Goal: Task Accomplishment & Management: Use online tool/utility

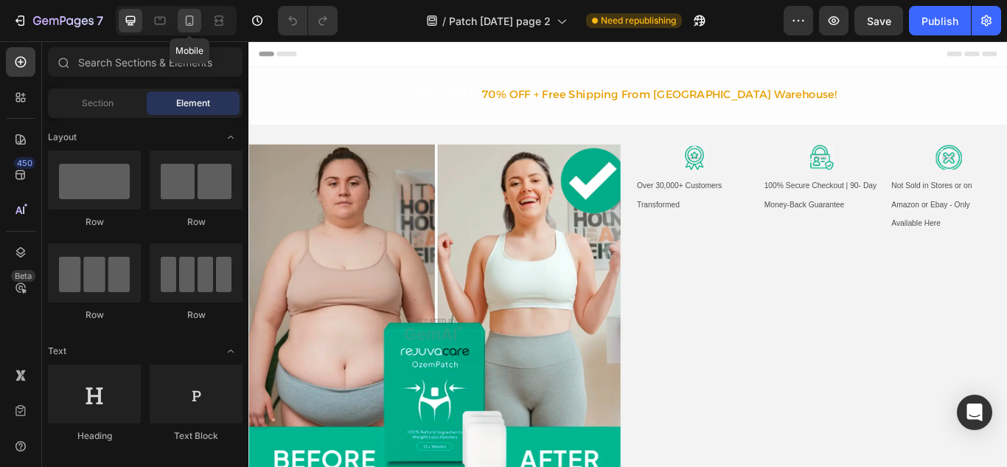
click at [190, 21] on icon at bounding box center [189, 20] width 15 height 15
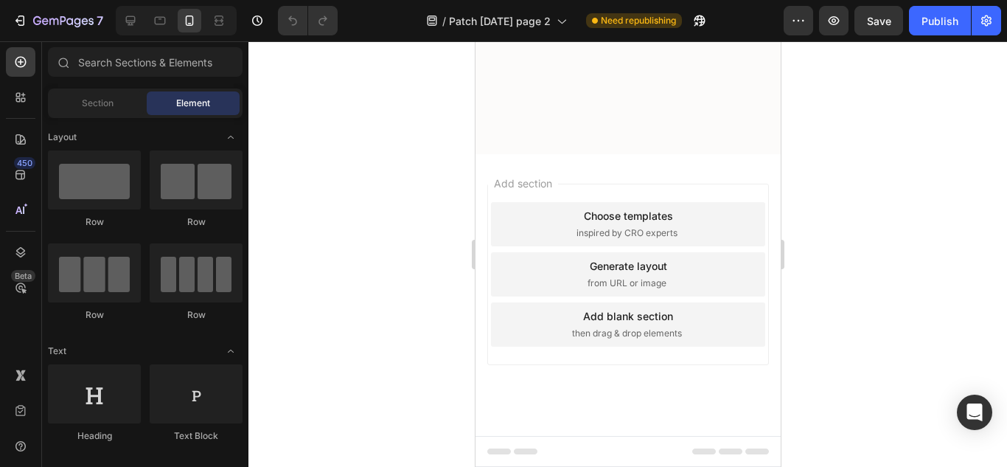
scroll to position [9679, 0]
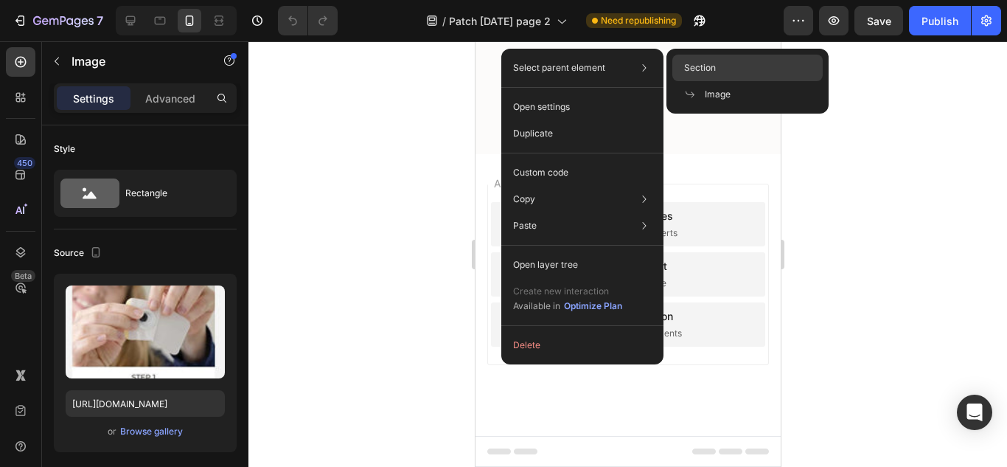
click at [705, 66] on span "Section" at bounding box center [700, 67] width 32 height 13
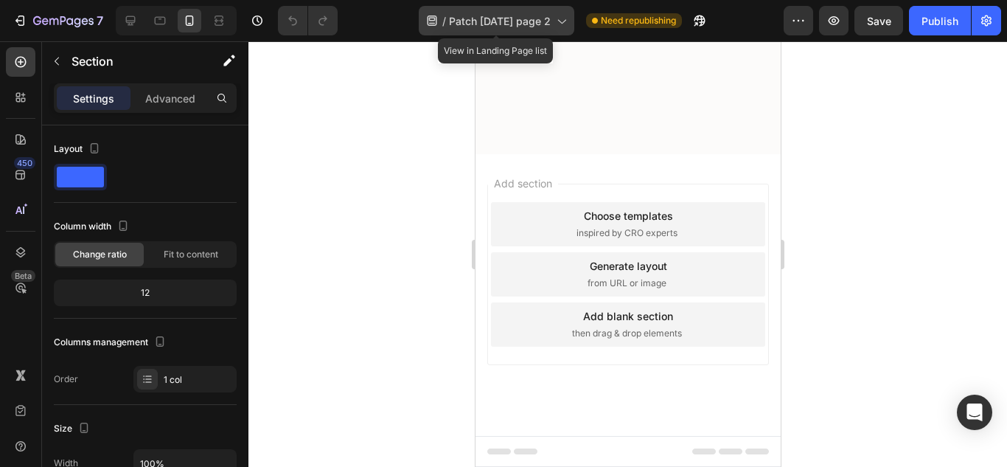
click at [562, 18] on icon at bounding box center [560, 20] width 15 height 15
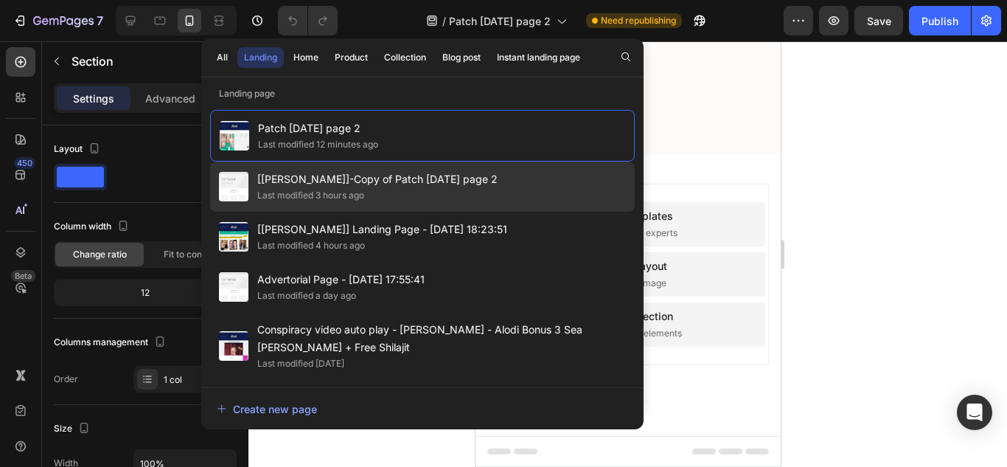
click at [411, 180] on span "[[PERSON_NAME]]-Copy of Patch [DATE] page 2" at bounding box center [377, 179] width 240 height 18
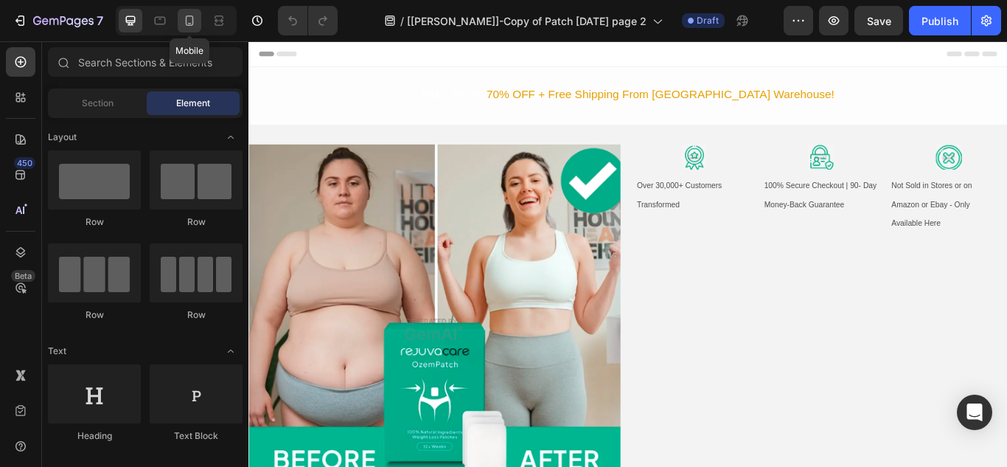
click at [193, 24] on icon at bounding box center [190, 20] width 8 height 10
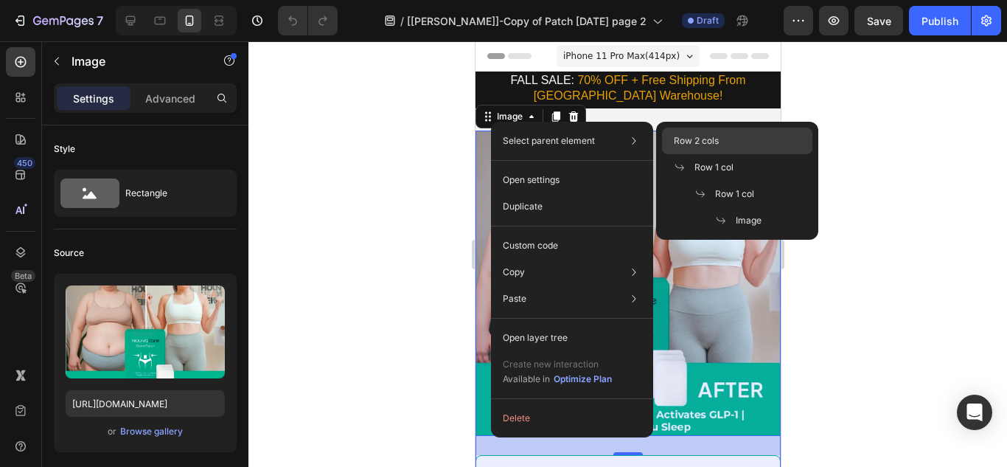
click at [700, 137] on span "Row 2 cols" at bounding box center [696, 140] width 45 height 13
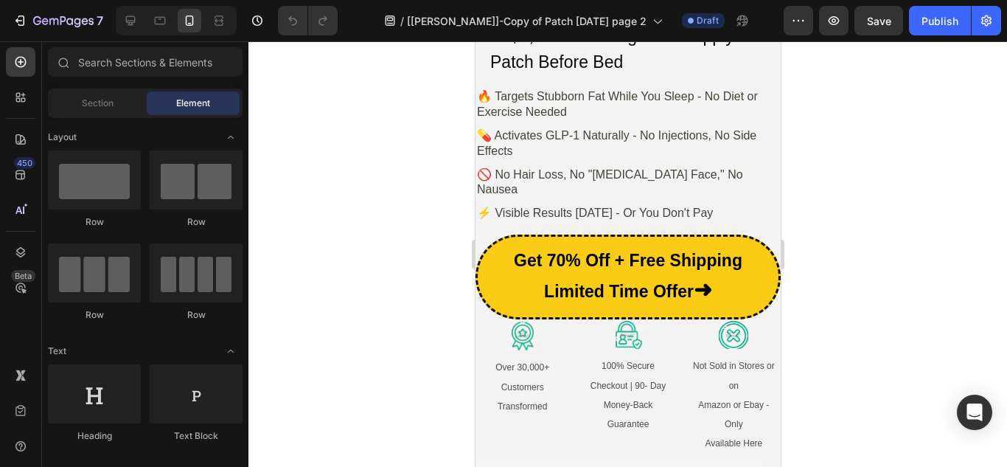
scroll to position [794, 0]
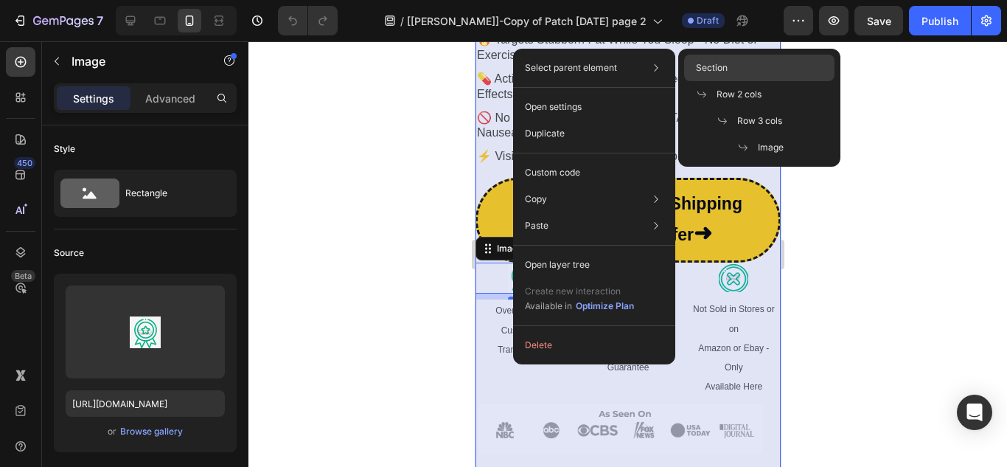
click at [737, 64] on div "Section" at bounding box center [759, 68] width 150 height 27
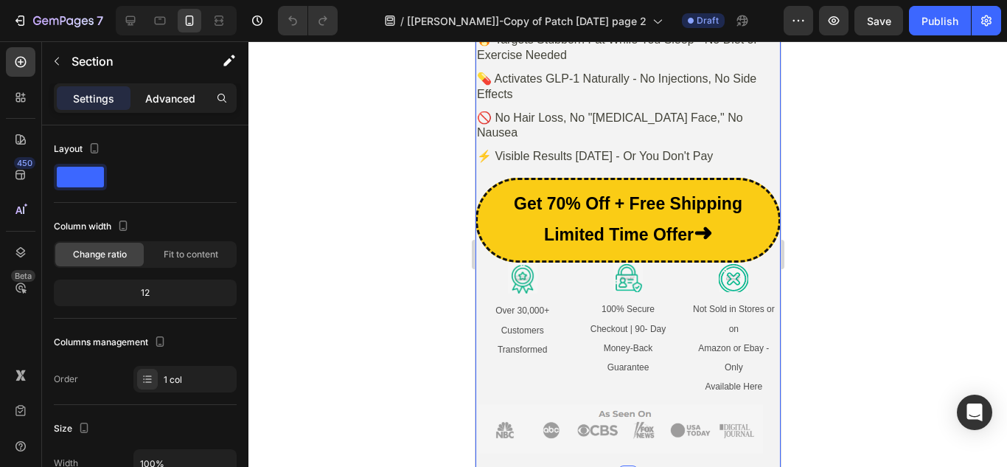
click at [168, 103] on p "Advanced" at bounding box center [170, 98] width 50 height 15
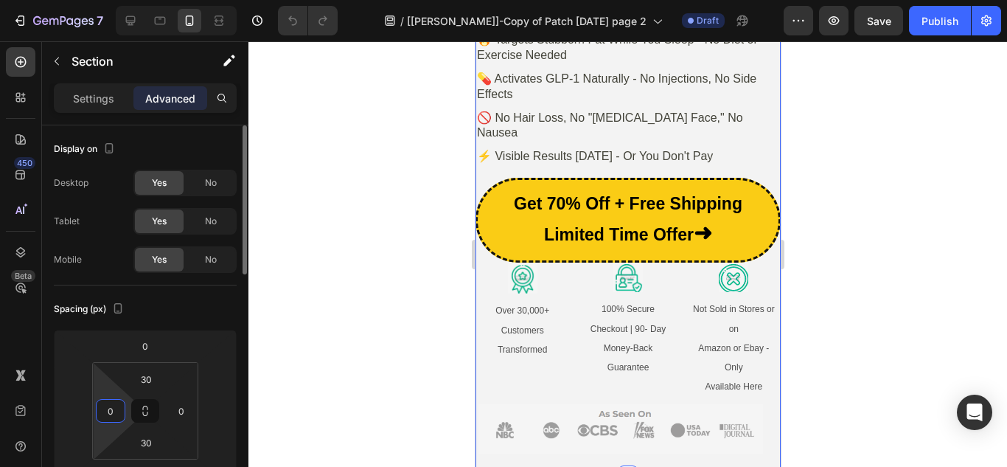
click at [113, 414] on input "0" at bounding box center [110, 410] width 22 height 22
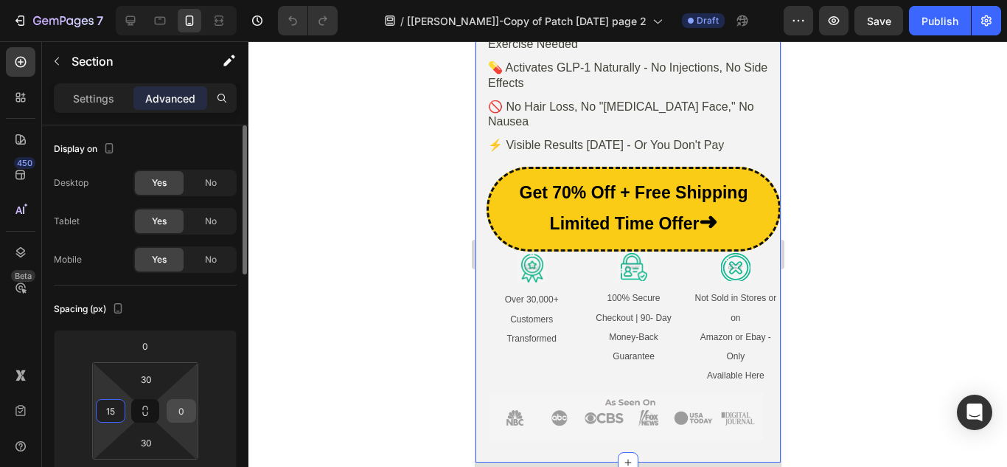
type input "15"
click at [181, 415] on input "0" at bounding box center [181, 410] width 22 height 22
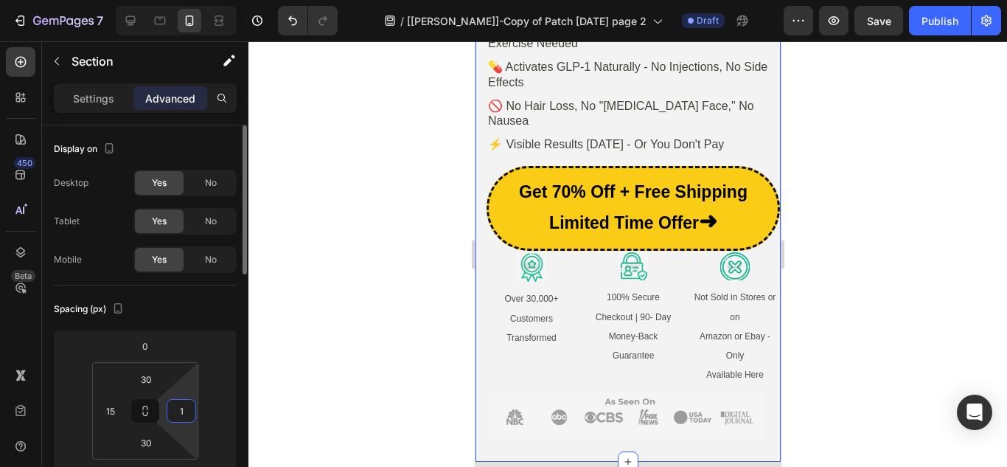
type input "15"
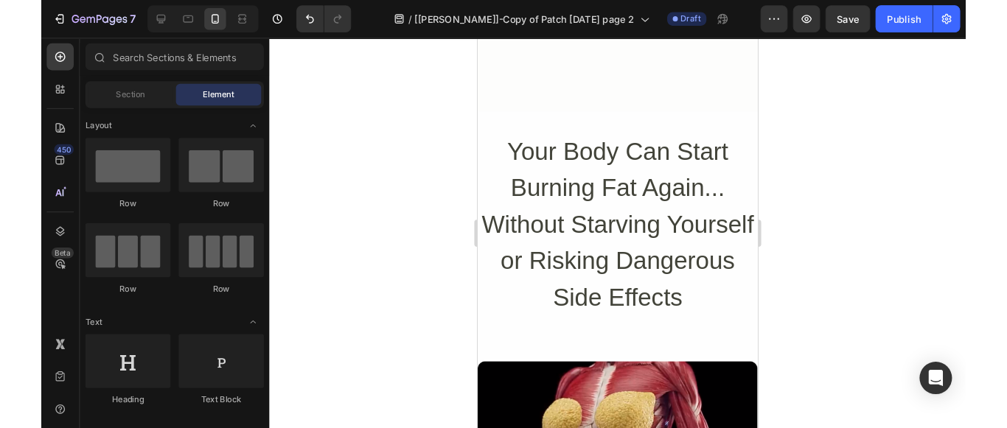
scroll to position [10369, 0]
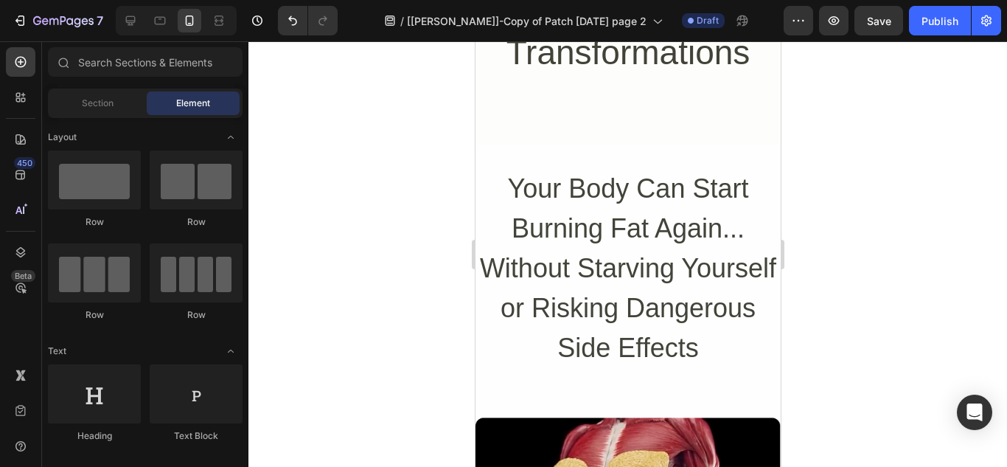
drag, startPoint x: 775, startPoint y: 388, endPoint x: 1255, endPoint y: 425, distance: 481.1
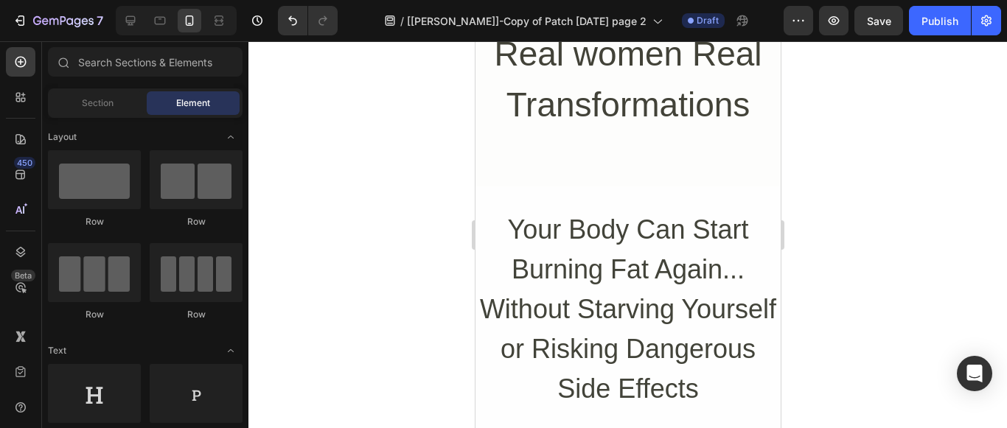
scroll to position [10212, 0]
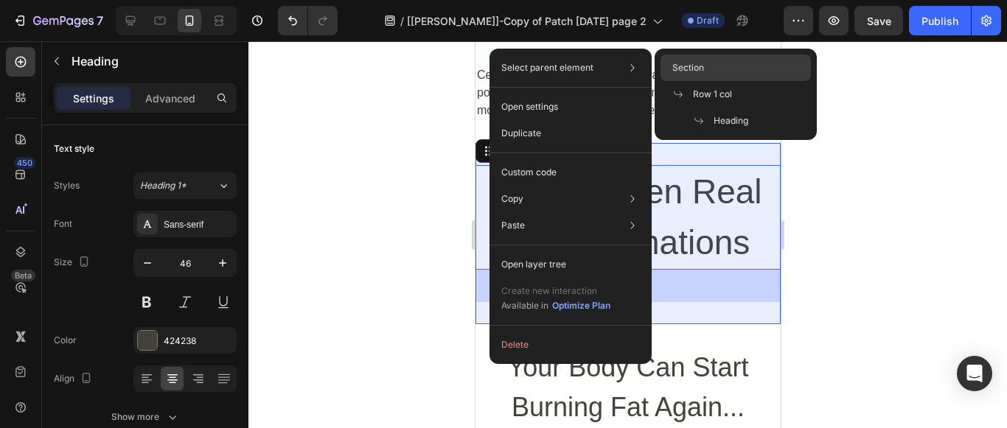
click at [695, 63] on span "Section" at bounding box center [688, 67] width 32 height 13
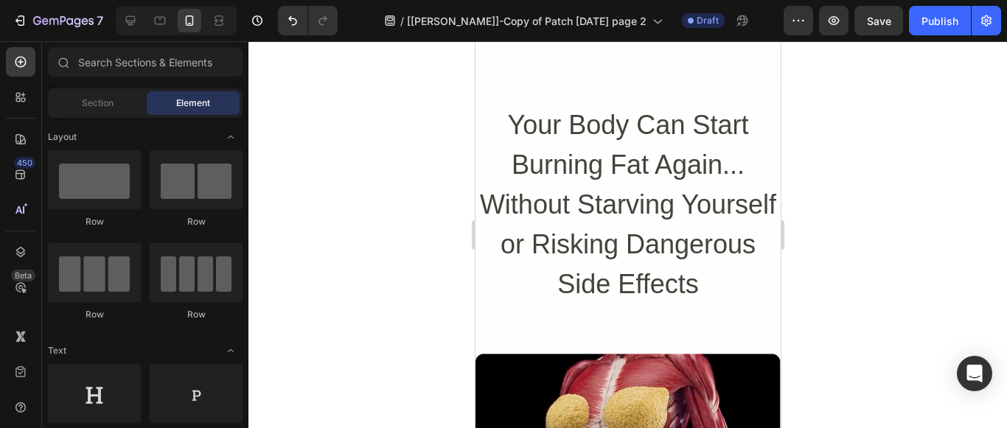
scroll to position [10395, 0]
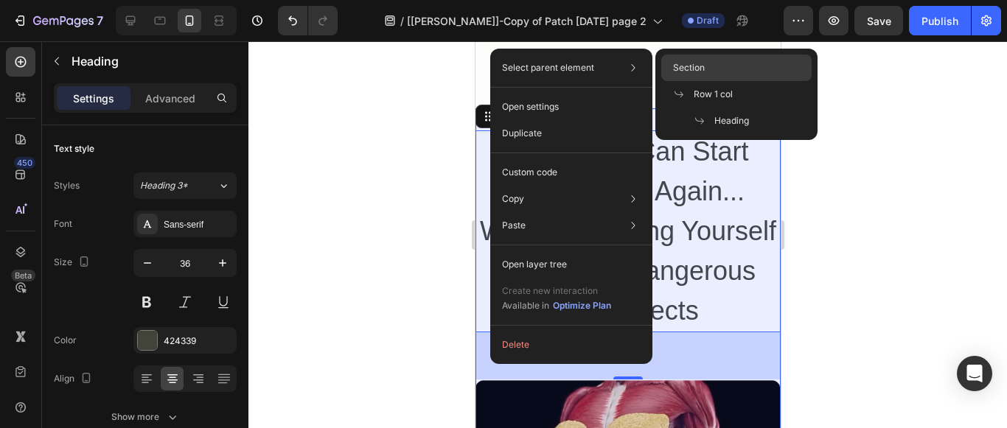
click at [695, 63] on span "Section" at bounding box center [689, 67] width 32 height 13
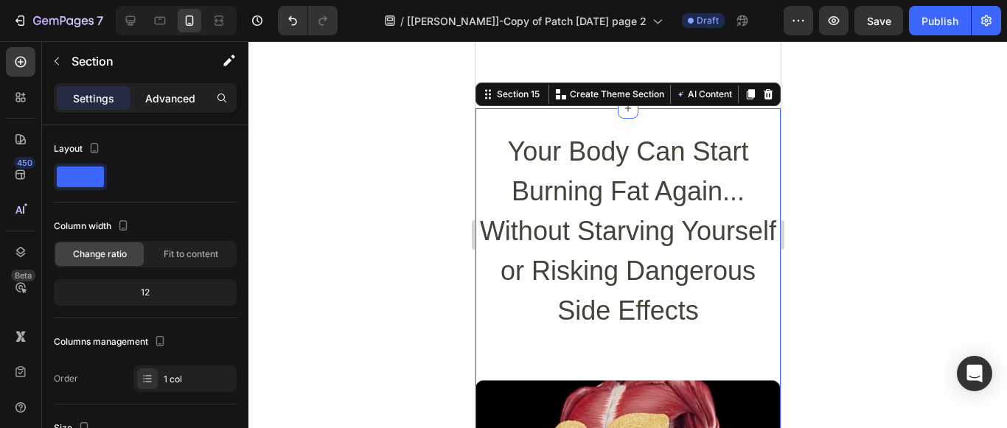
click at [161, 98] on p "Advanced" at bounding box center [170, 98] width 50 height 15
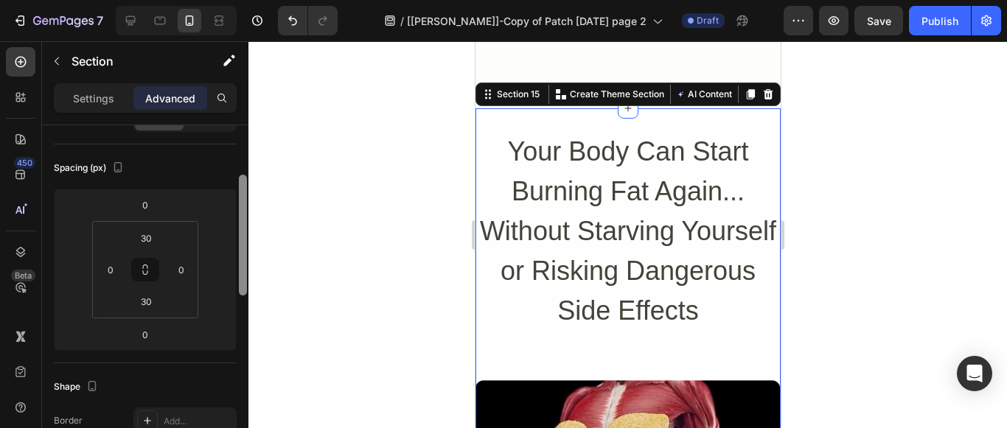
drag, startPoint x: 243, startPoint y: 226, endPoint x: 248, endPoint y: 275, distance: 48.8
click at [248, 275] on div at bounding box center [242, 297] width 11 height 345
click at [119, 276] on input "0" at bounding box center [110, 272] width 22 height 22
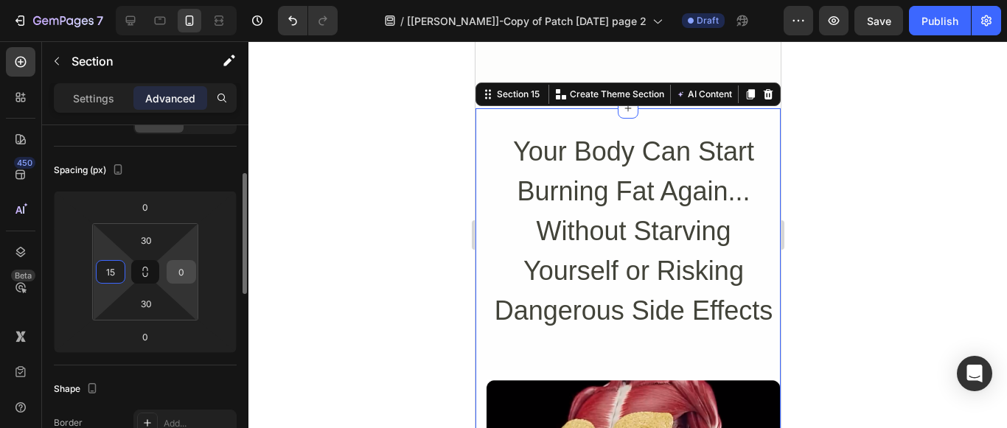
type input "15"
click at [186, 273] on input "0" at bounding box center [181, 272] width 22 height 22
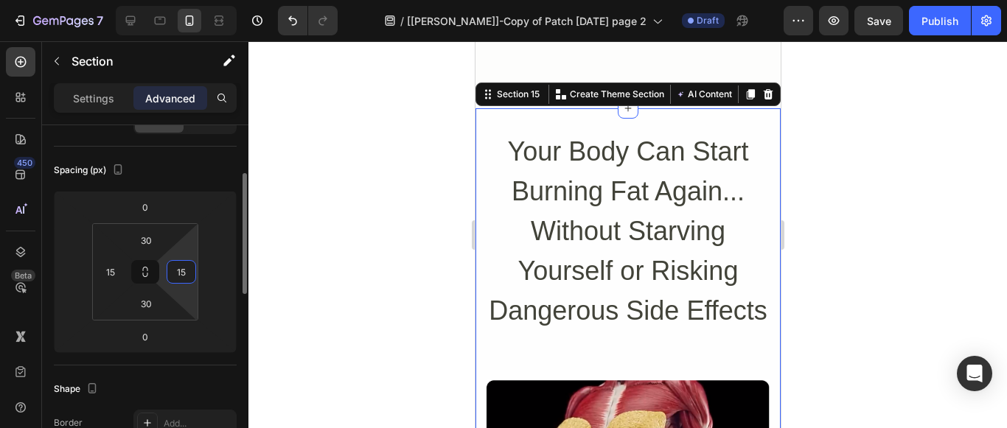
type input "15"
click at [181, 170] on div "Spacing (px)" at bounding box center [145, 170] width 183 height 24
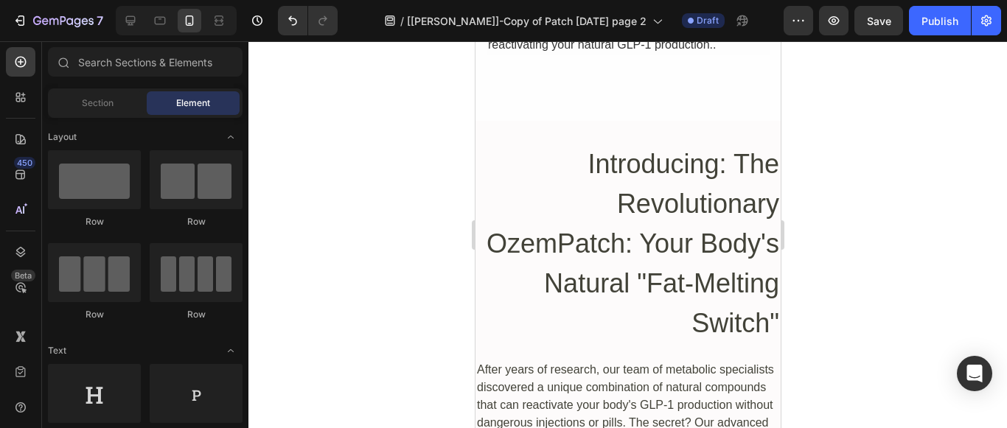
scroll to position [11417, 0]
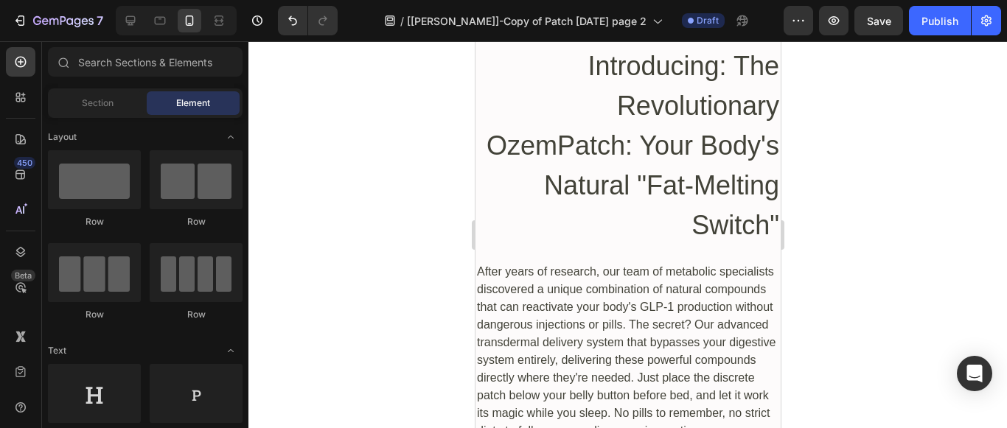
drag, startPoint x: 775, startPoint y: 354, endPoint x: 1257, endPoint y: 423, distance: 486.9
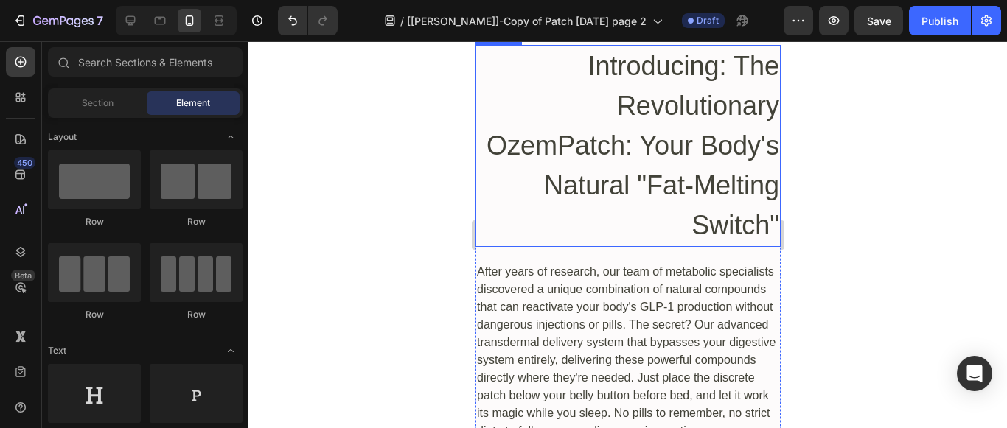
click at [646, 167] on h2 "Introducing: The Revolutionary OzemPatch: Your Body's Natural "Fat-Melting Swit…" at bounding box center [627, 146] width 305 height 202
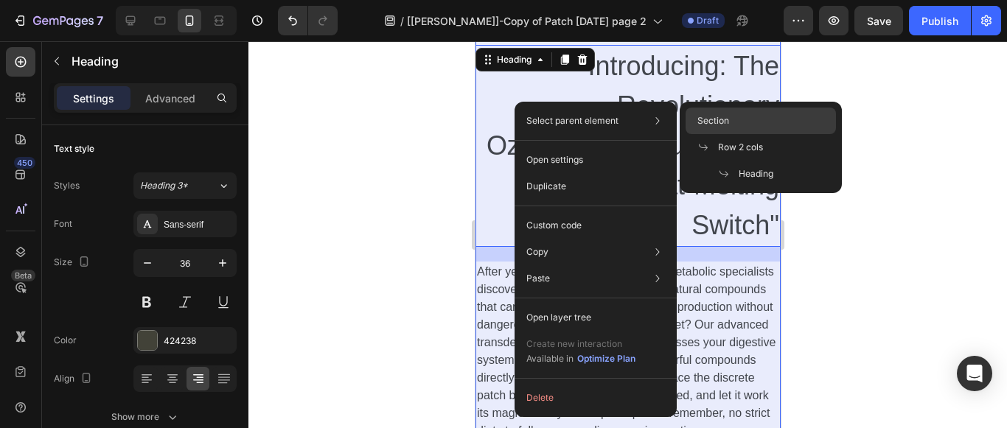
click at [705, 119] on span "Section" at bounding box center [713, 120] width 32 height 13
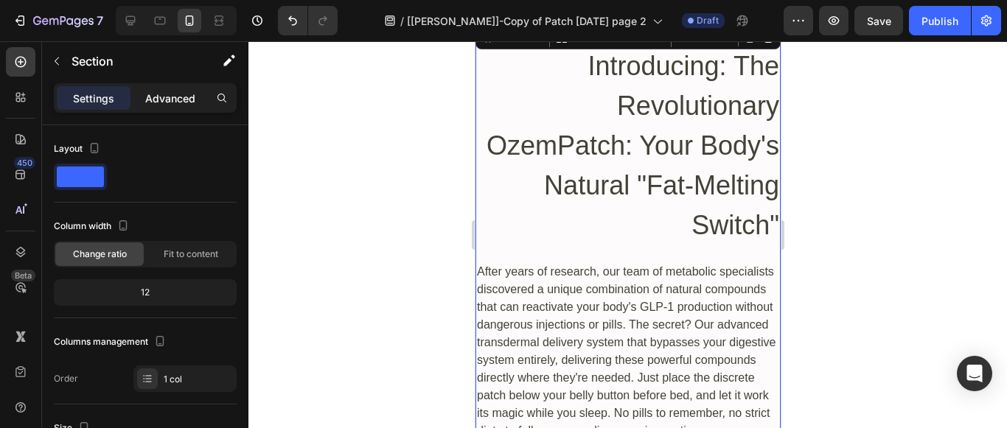
click at [165, 94] on p "Advanced" at bounding box center [170, 98] width 50 height 15
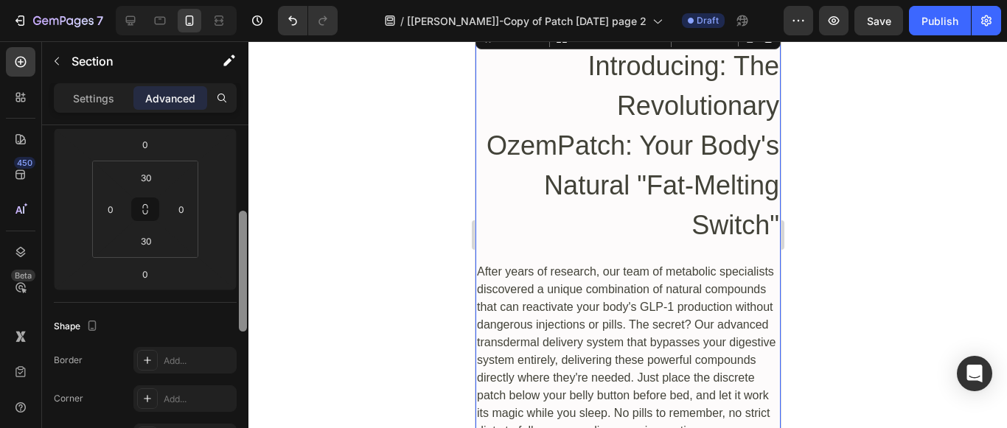
scroll to position [212, 0]
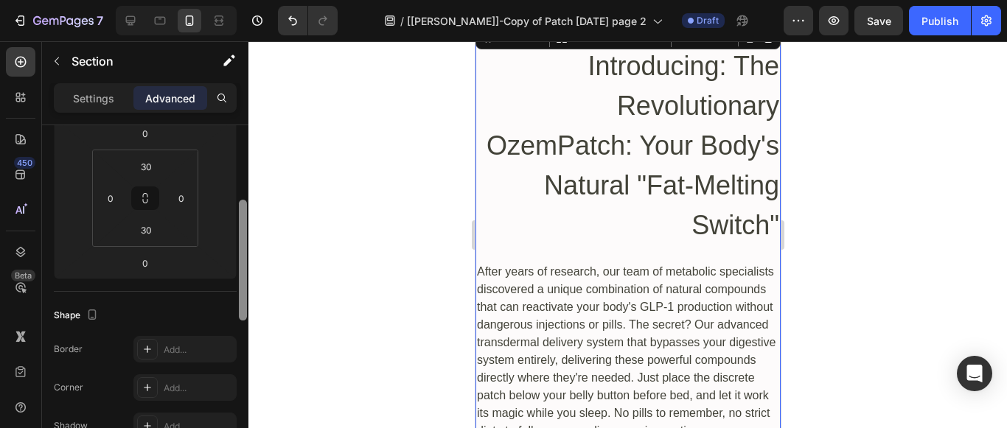
drag, startPoint x: 242, startPoint y: 220, endPoint x: 245, endPoint y: 295, distance: 74.5
click at [245, 295] on div at bounding box center [243, 260] width 8 height 121
click at [117, 206] on input "0" at bounding box center [110, 198] width 22 height 22
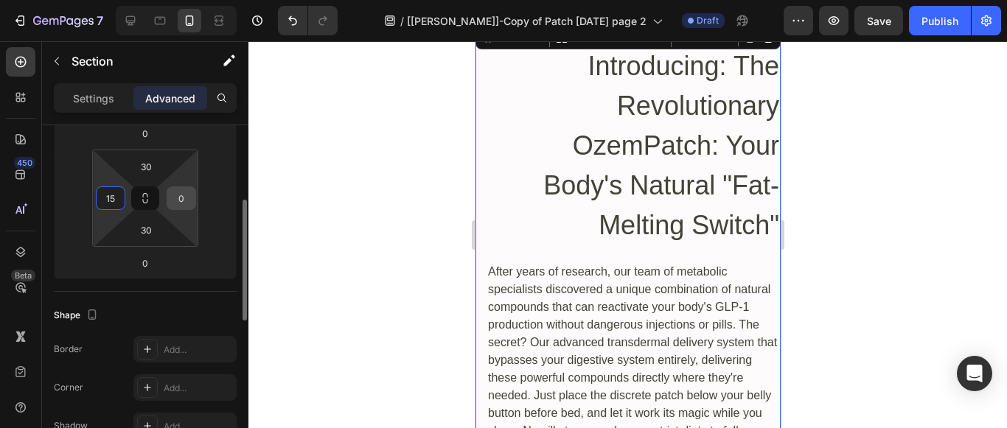
type input "15"
click at [180, 198] on input "0" at bounding box center [181, 198] width 22 height 22
type input "15"
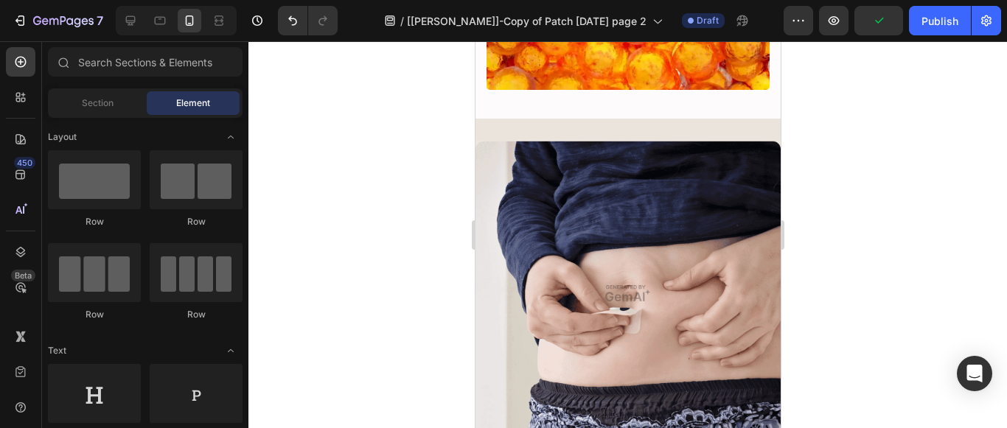
scroll to position [12086, 0]
